Goal: Task Accomplishment & Management: Use online tool/utility

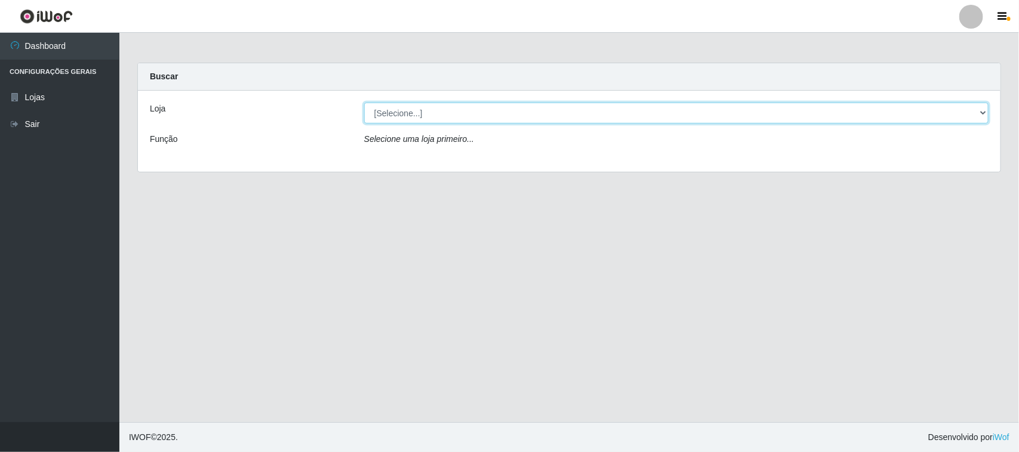
click at [531, 121] on select "[Selecione...] Hiper Queiroz - [GEOGRAPHIC_DATA]" at bounding box center [676, 113] width 624 height 21
select select "515"
click at [364, 103] on select "[Selecione...] Hiper Queiroz - [GEOGRAPHIC_DATA]" at bounding box center [676, 113] width 624 height 21
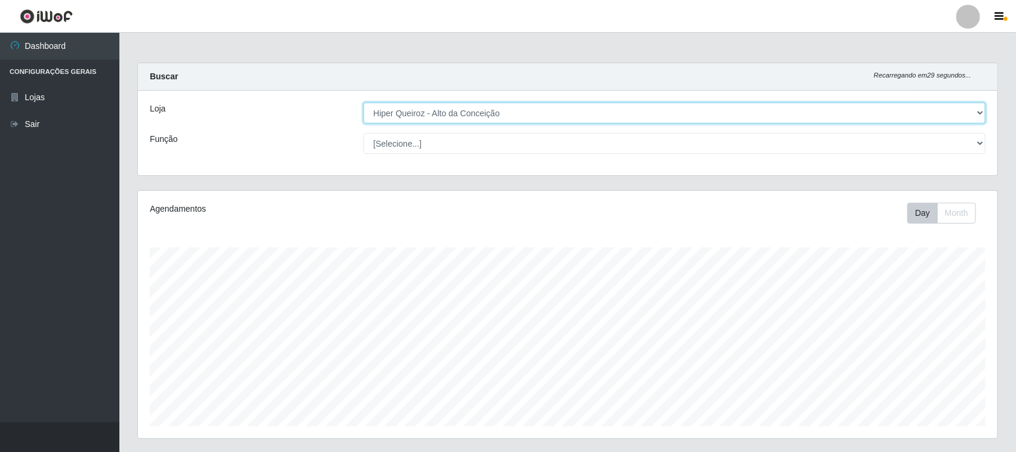
scroll to position [248, 860]
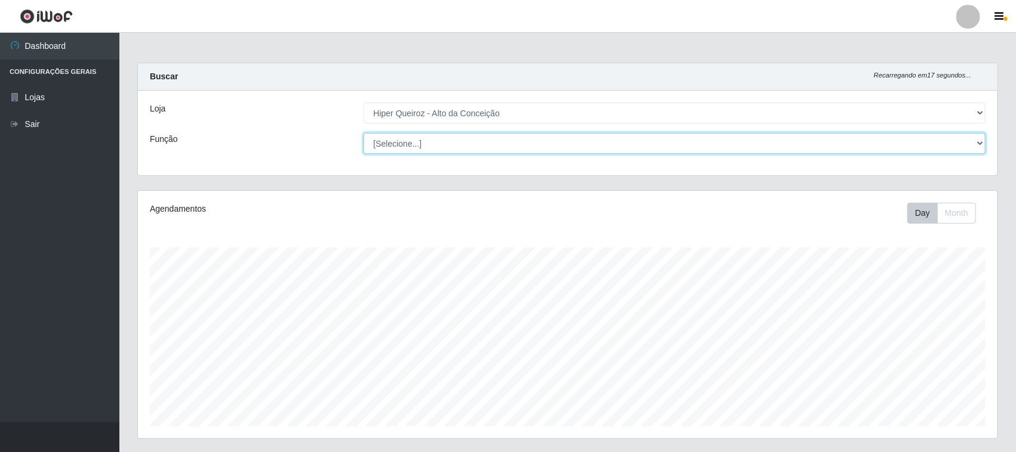
click at [460, 144] on select "[Selecione...] ASG ASG + ASG ++ Embalador Embalador + Embalador ++ Operador de …" at bounding box center [675, 143] width 623 height 21
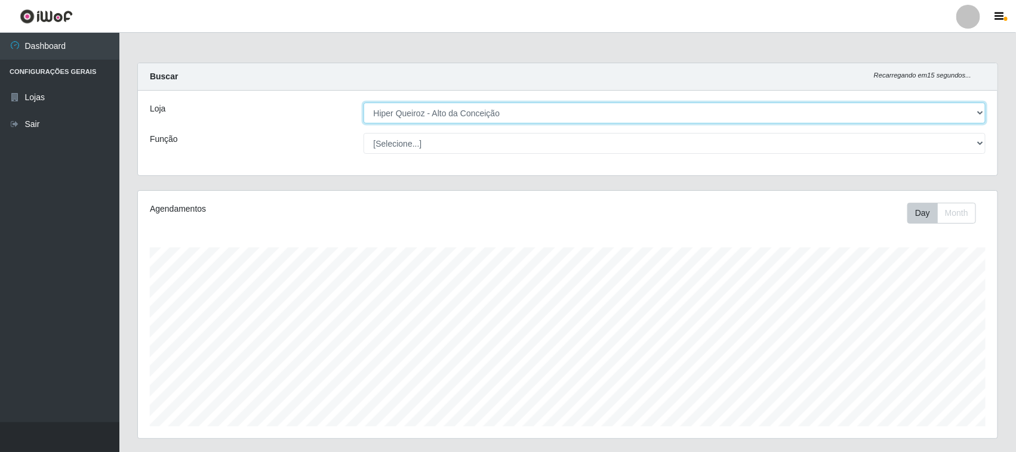
click at [489, 108] on select "[Selecione...] Hiper Queiroz - [GEOGRAPHIC_DATA]" at bounding box center [675, 113] width 623 height 21
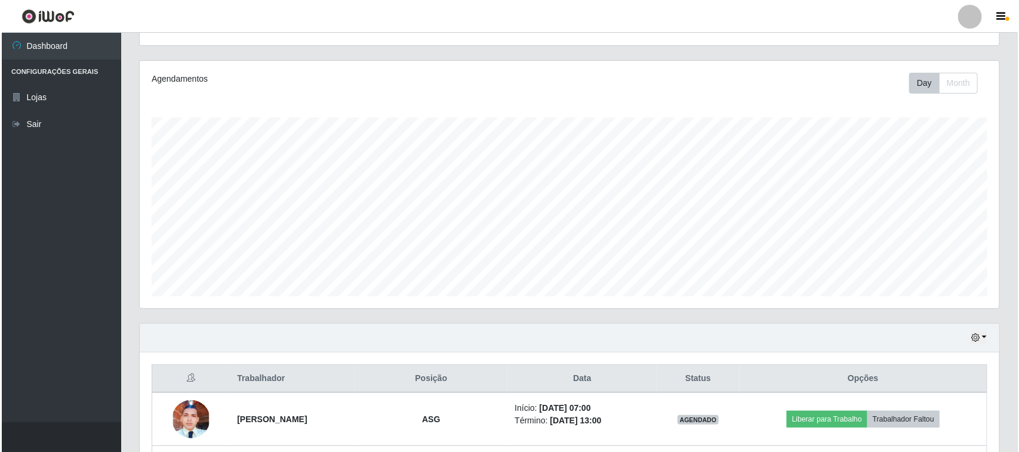
scroll to position [235, 0]
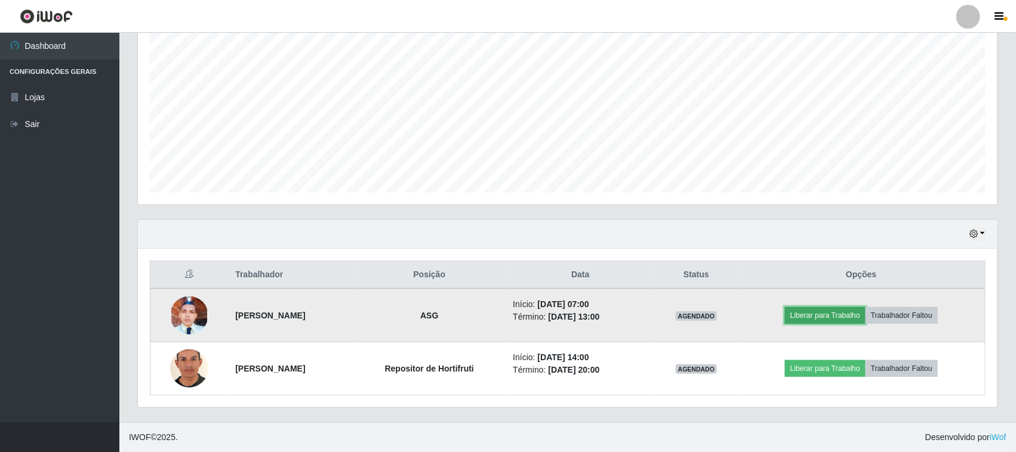
click at [839, 312] on button "Liberar para Trabalho" at bounding box center [825, 315] width 81 height 17
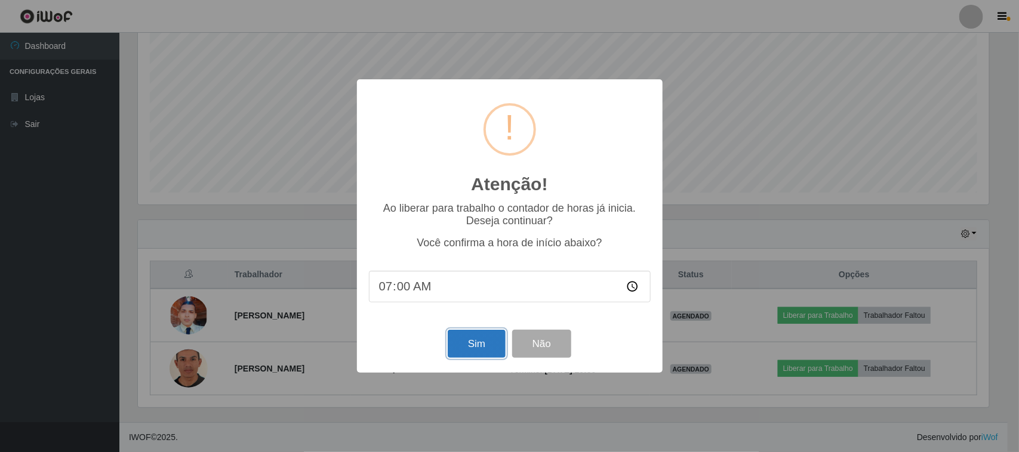
click at [479, 349] on button "Sim" at bounding box center [477, 344] width 58 height 28
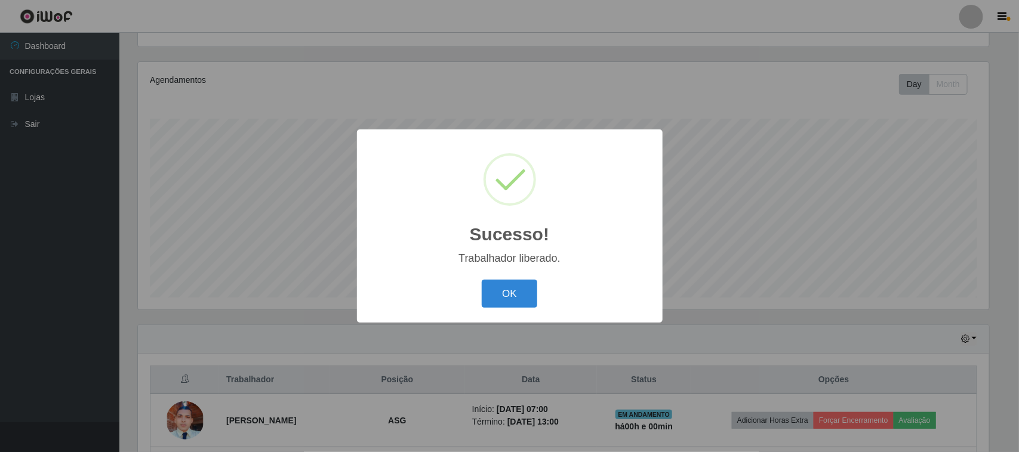
click at [482, 280] on button "OK" at bounding box center [510, 294] width 56 height 28
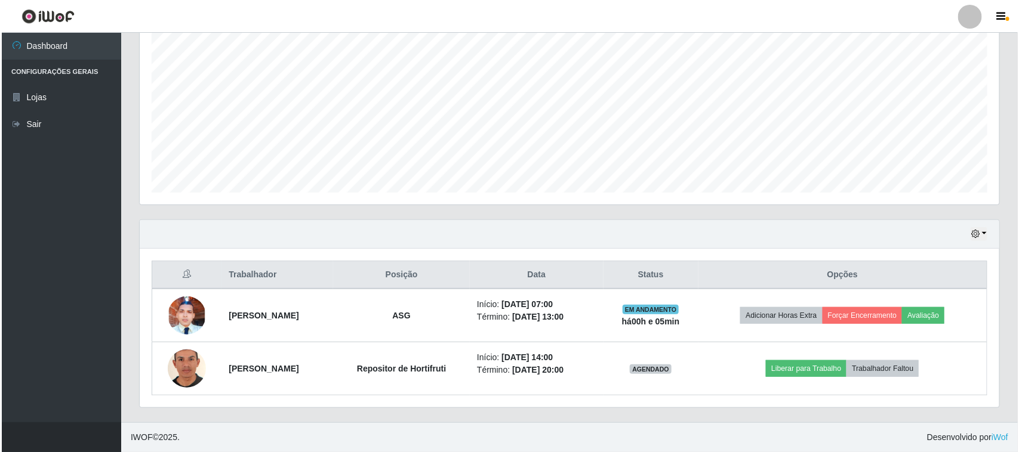
scroll to position [235, 0]
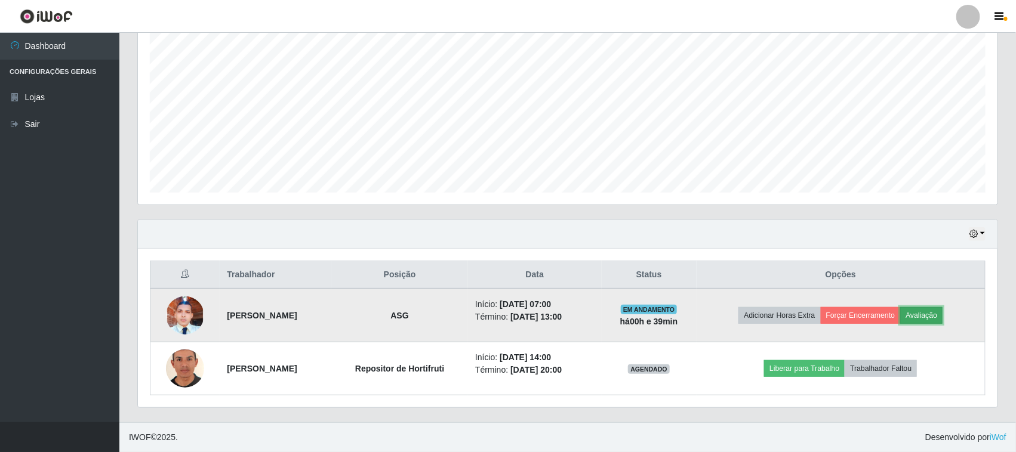
click at [939, 320] on button "Avaliação" at bounding box center [921, 315] width 42 height 17
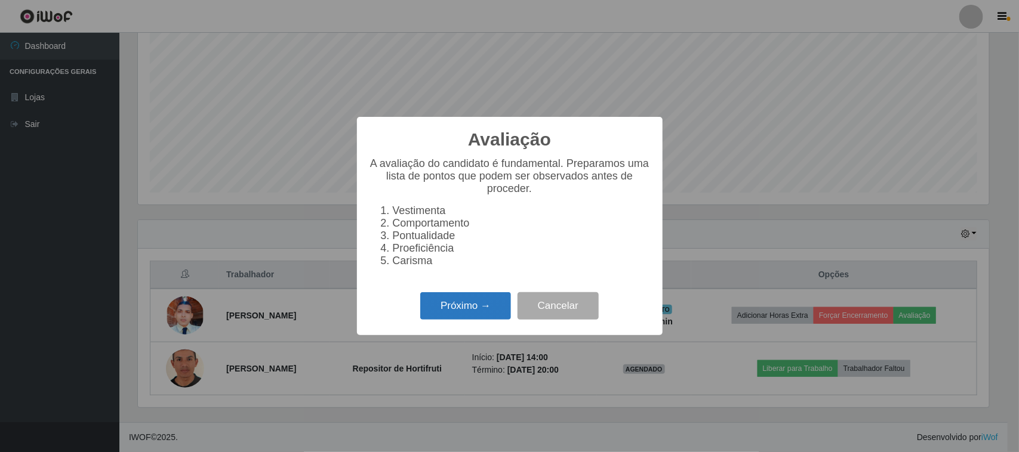
click at [457, 308] on button "Próximo →" at bounding box center [465, 306] width 91 height 28
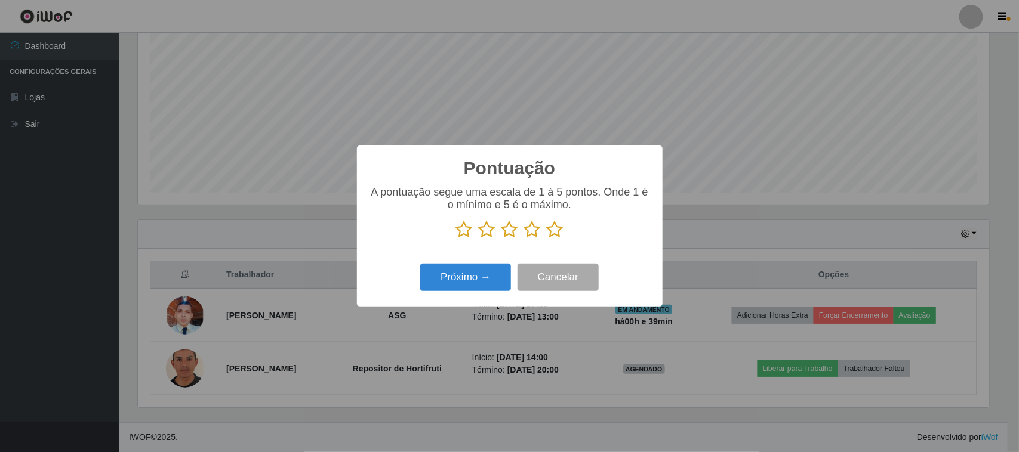
click at [562, 237] on icon at bounding box center [555, 230] width 17 height 18
click at [547, 239] on input "radio" at bounding box center [547, 239] width 0 height 0
click at [470, 278] on button "Próximo →" at bounding box center [465, 278] width 91 height 28
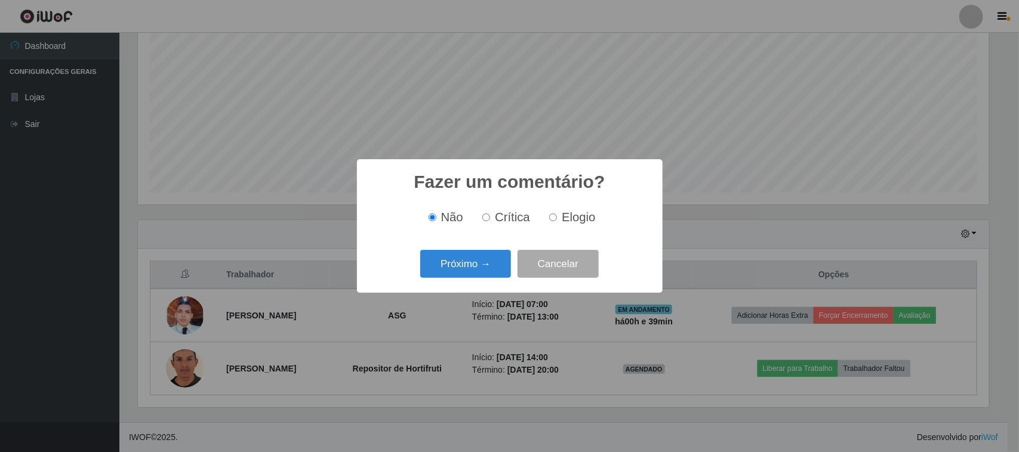
click at [558, 218] on label "Elogio" at bounding box center [569, 218] width 51 height 14
click at [557, 218] on input "Elogio" at bounding box center [553, 218] width 8 height 8
radio input "true"
click at [481, 273] on button "Próximo →" at bounding box center [465, 264] width 91 height 28
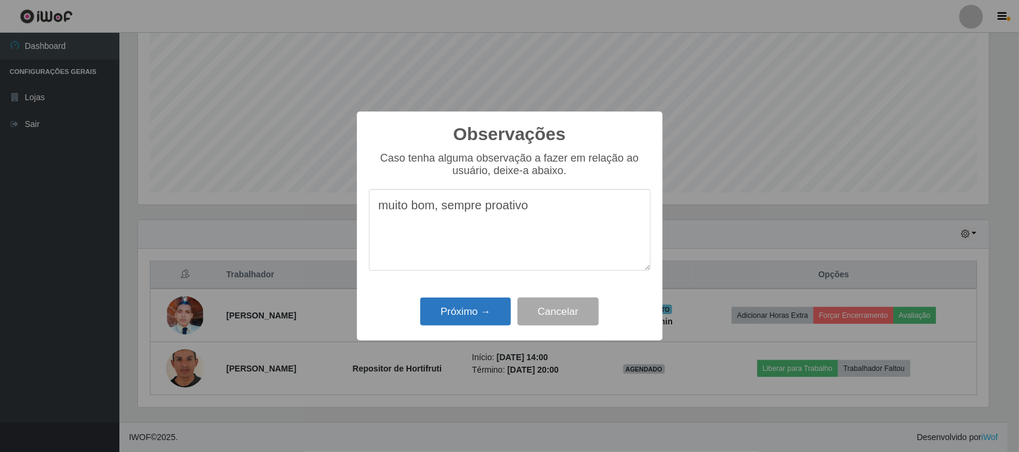
type textarea "muito bom, sempre proativo"
click at [482, 312] on button "Próximo →" at bounding box center [465, 312] width 91 height 28
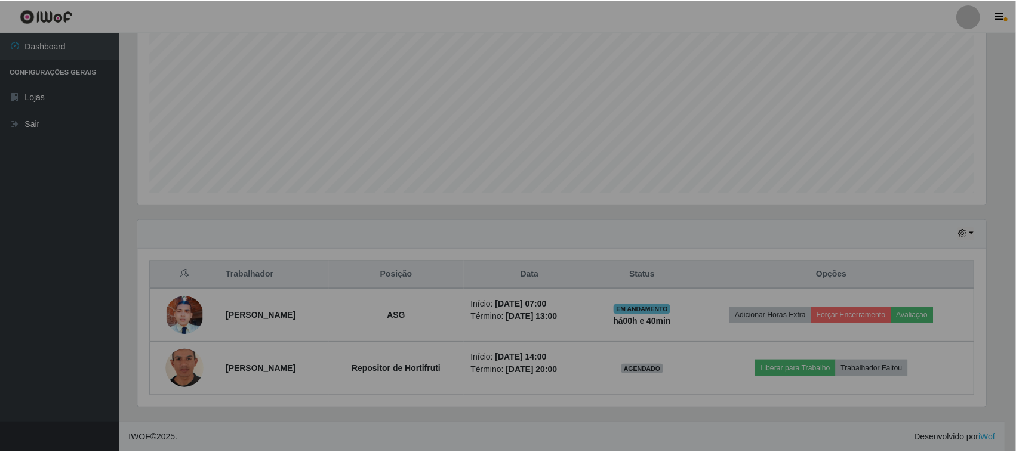
scroll to position [248, 860]
